Goal: Task Accomplishment & Management: Manage account settings

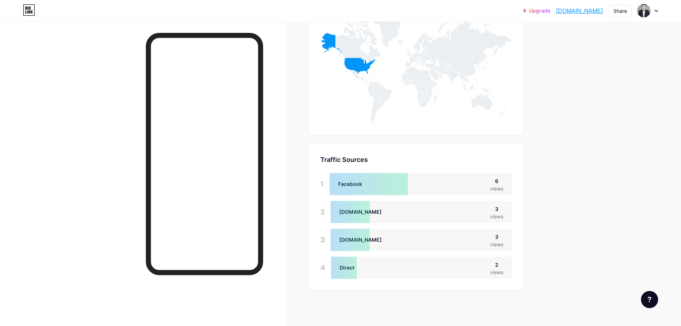
scroll to position [356899, 356544]
click at [389, 212] on div "[DOMAIN_NAME] 3 views" at bounding box center [420, 212] width 181 height 22
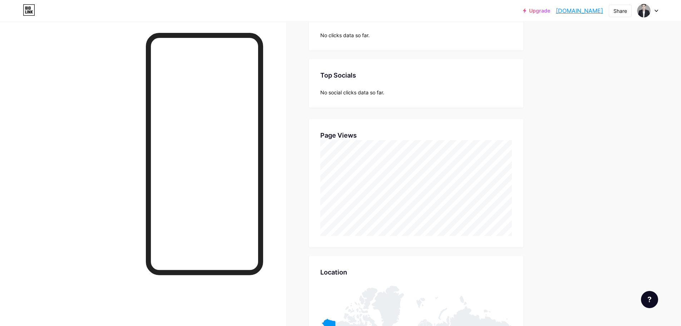
scroll to position [0, 0]
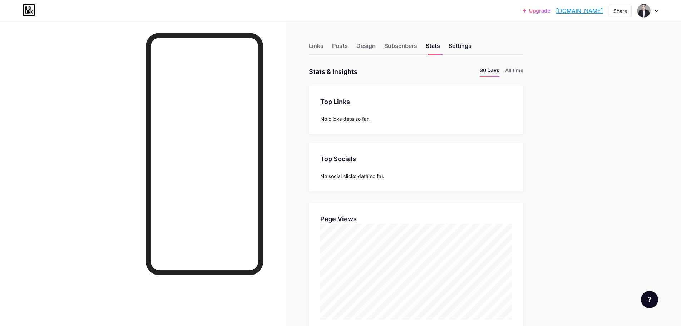
click at [466, 45] on div "Settings" at bounding box center [459, 47] width 23 height 13
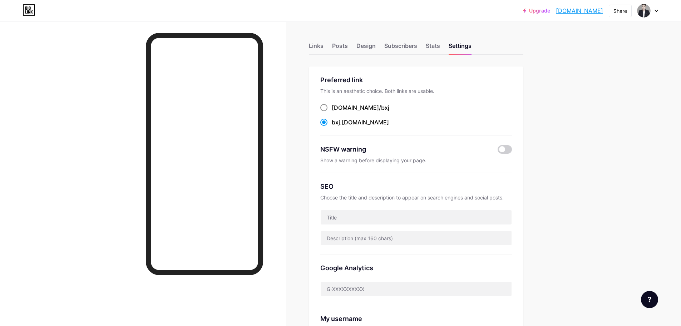
click at [326, 107] on span at bounding box center [323, 107] width 7 height 7
click at [332, 112] on input "[DOMAIN_NAME]/ bxj" at bounding box center [334, 114] width 5 height 5
radio input "true"
drag, startPoint x: 367, startPoint y: 108, endPoint x: 333, endPoint y: 108, distance: 33.6
click at [333, 108] on div "[DOMAIN_NAME]/ bxj" at bounding box center [415, 107] width 191 height 9
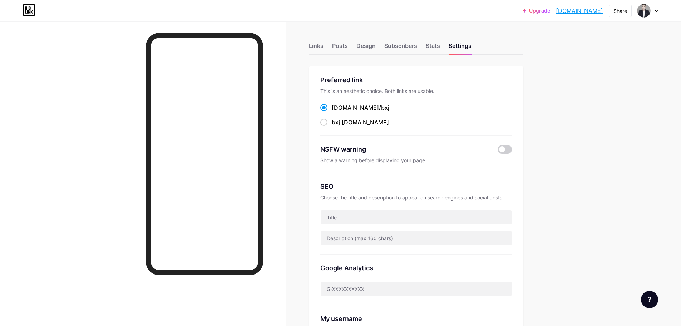
copy label "[DOMAIN_NAME]/ bxj"
click at [588, 200] on div "Upgrade [DOMAIN_NAME] [DOMAIN_NAME] Share Switch accounts 林志明 [DOMAIN_NAME]/bxj…" at bounding box center [340, 295] width 681 height 590
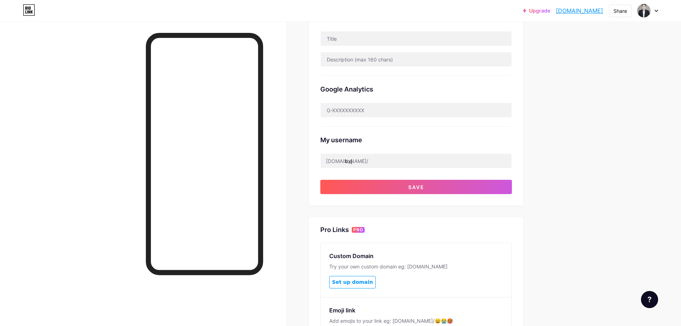
scroll to position [250, 0]
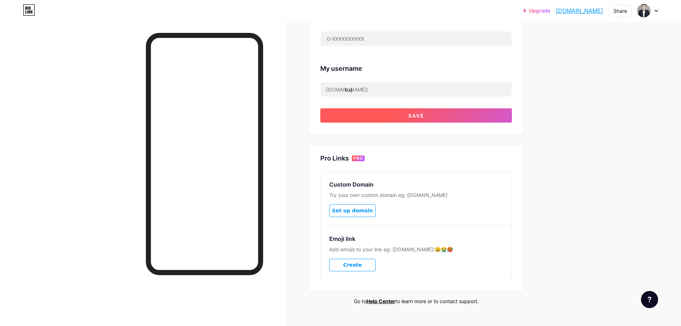
click at [418, 116] on span "Save" at bounding box center [416, 116] width 16 height 6
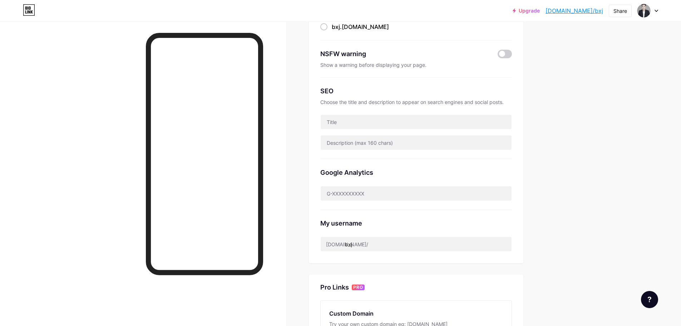
scroll to position [0, 0]
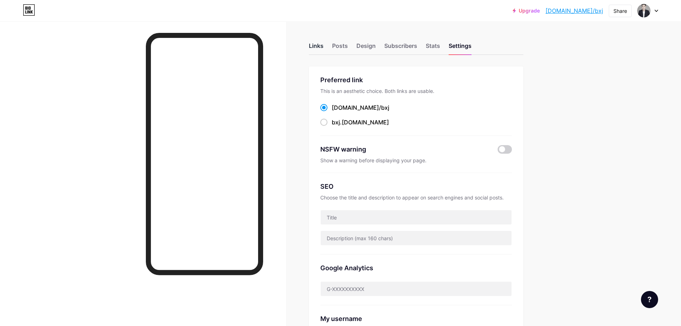
click at [317, 45] on div "Links" at bounding box center [316, 47] width 15 height 13
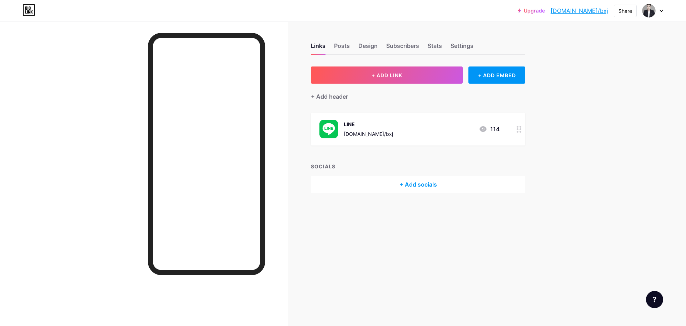
click at [518, 130] on icon at bounding box center [519, 129] width 5 height 7
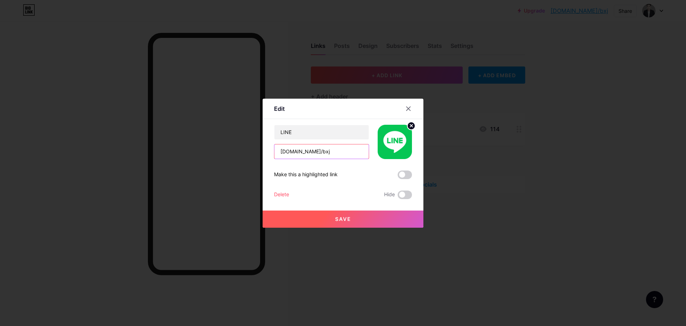
click at [321, 153] on input "[DOMAIN_NAME]/bxj" at bounding box center [321, 151] width 94 height 14
drag, startPoint x: 313, startPoint y: 153, endPoint x: 270, endPoint y: 154, distance: 42.9
click at [270, 154] on div "Edit Content YouTube Play YouTube video without leaving your page. ADD Vimeo Pl…" at bounding box center [343, 163] width 161 height 129
type input "h"
click at [300, 156] on input "text" at bounding box center [321, 151] width 94 height 14
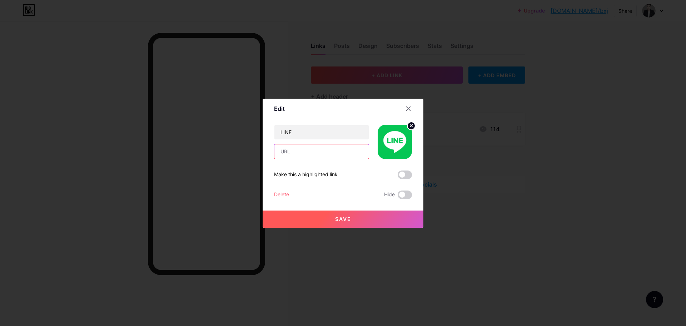
paste input "https://"
drag, startPoint x: 363, startPoint y: 153, endPoint x: 266, endPoint y: 153, distance: 96.8
click at [266, 153] on div "Edit Content YouTube Play YouTube video without leaving your page. ADD Vimeo Pl…" at bounding box center [343, 163] width 161 height 129
type input "[URL][DOMAIN_NAME]"
click at [362, 218] on button "Save" at bounding box center [343, 218] width 161 height 17
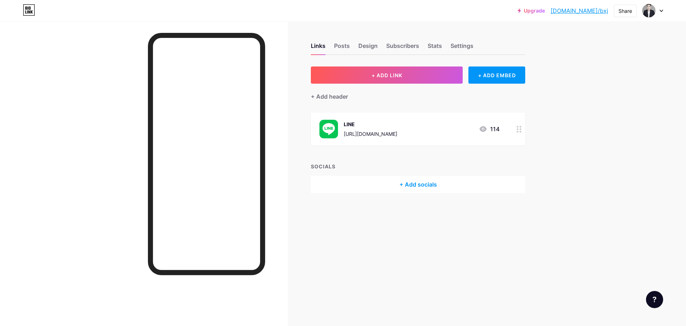
click at [518, 131] on icon at bounding box center [519, 129] width 5 height 7
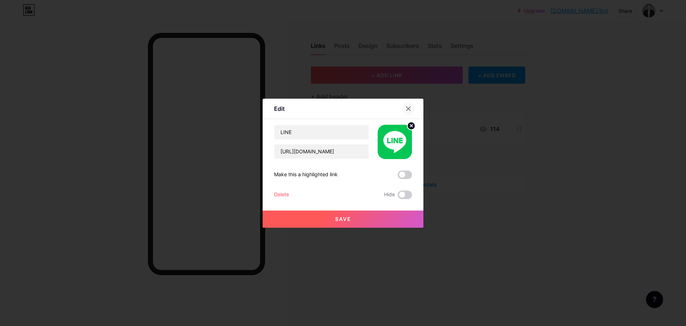
click at [409, 106] on icon at bounding box center [408, 109] width 6 height 6
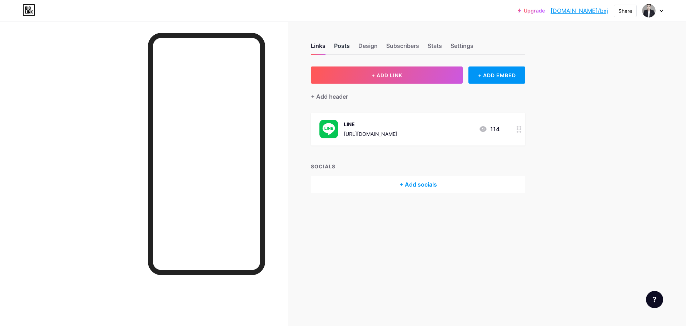
click at [345, 46] on div "Posts" at bounding box center [342, 47] width 16 height 13
click at [365, 48] on div "Design" at bounding box center [367, 47] width 19 height 13
click at [404, 45] on div "Subscribers" at bounding box center [402, 47] width 33 height 13
click at [434, 45] on div "Stats" at bounding box center [435, 47] width 14 height 13
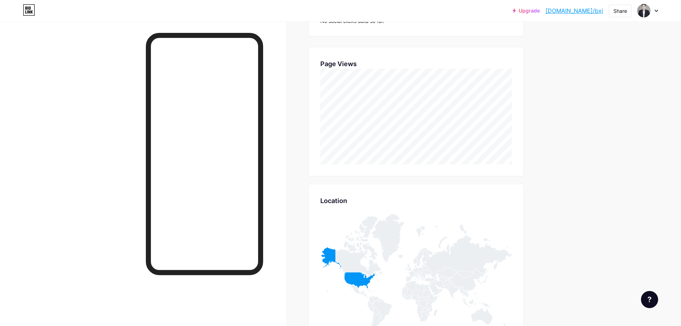
scroll to position [12, 0]
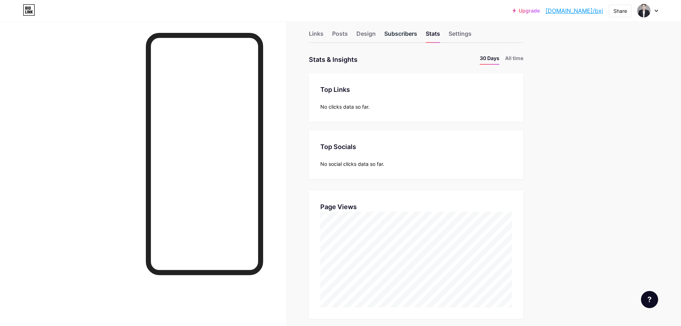
click at [402, 33] on div "Subscribers" at bounding box center [400, 35] width 33 height 13
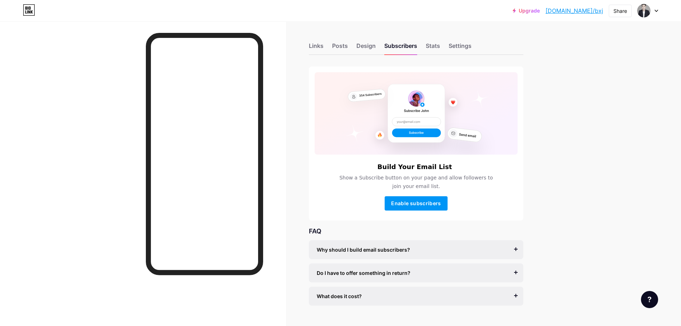
click at [463, 35] on div "Links Posts Design Subscribers Stats Settings" at bounding box center [416, 42] width 214 height 25
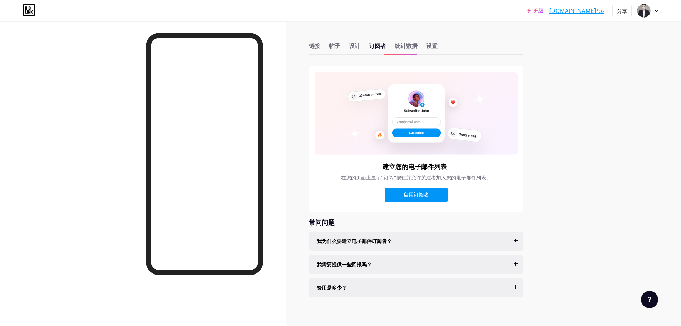
click at [518, 228] on div "常问问题 我为什么要建立电子邮件订阅者？ 电子邮件是建立粉丝群的唯一可靠媒介，不受算法和平台变化的影响。到目前为止，建立电子邮件列表一直很困难且成本[PERS…" at bounding box center [416, 257] width 214 height 79
drag, startPoint x: 438, startPoint y: 49, endPoint x: 435, endPoint y: 47, distance: 3.9
click at [437, 49] on div "设置" at bounding box center [431, 47] width 11 height 13
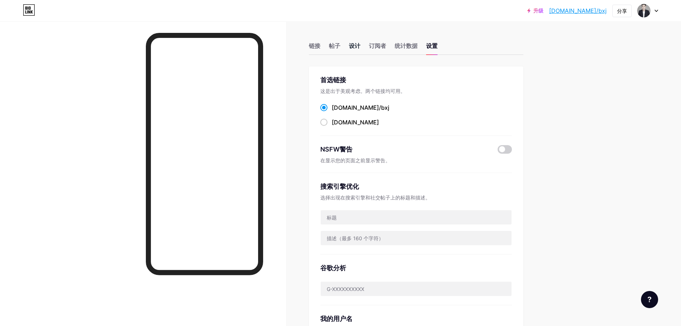
click at [354, 45] on font "设计" at bounding box center [354, 45] width 11 height 7
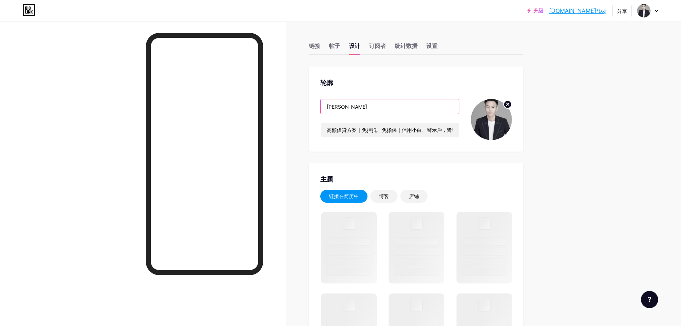
drag, startPoint x: 347, startPoint y: 108, endPoint x: 298, endPoint y: 108, distance: 48.9
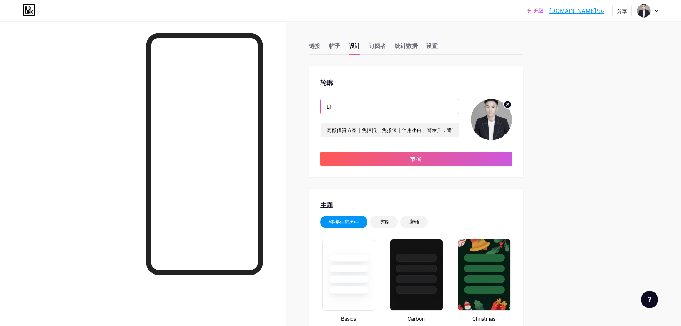
type input "L"
type input "S"
click at [346, 106] on input "text" at bounding box center [389, 106] width 138 height 14
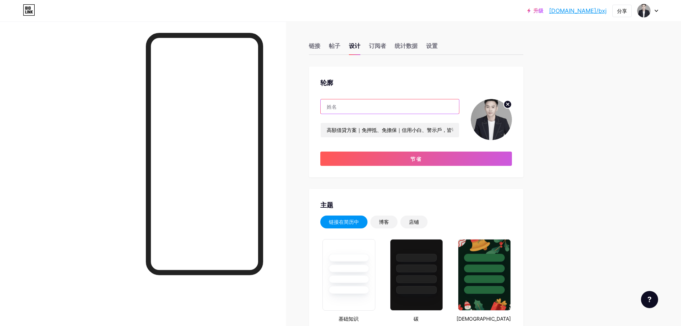
type input "S"
type input "s"
click at [349, 109] on input "text" at bounding box center [389, 106] width 138 height 14
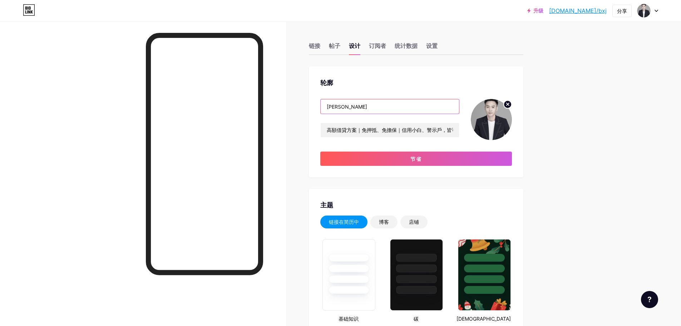
drag, startPoint x: 338, startPoint y: 106, endPoint x: 372, endPoint y: 105, distance: 34.3
click at [372, 105] on input "[PERSON_NAME]" at bounding box center [389, 106] width 138 height 14
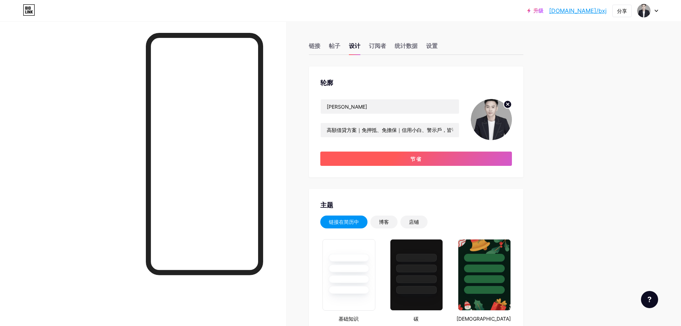
click at [363, 158] on button "节省" at bounding box center [415, 158] width 191 height 14
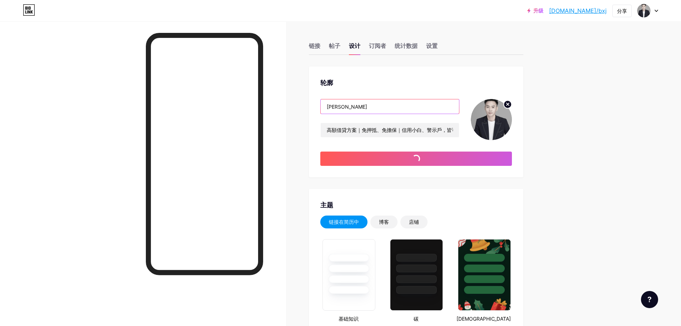
click at [357, 105] on input "[PERSON_NAME]" at bounding box center [389, 106] width 138 height 14
click at [349, 107] on input "[PERSON_NAME]（）" at bounding box center [389, 106] width 138 height 14
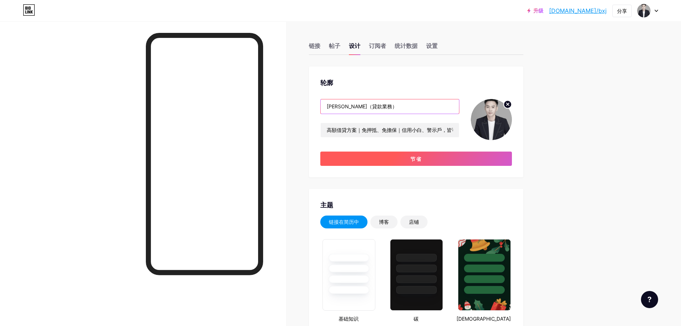
type input "[PERSON_NAME]（貸款業務）"
click at [385, 156] on button "节省" at bounding box center [415, 158] width 191 height 14
